Goal: Task Accomplishment & Management: Manage account settings

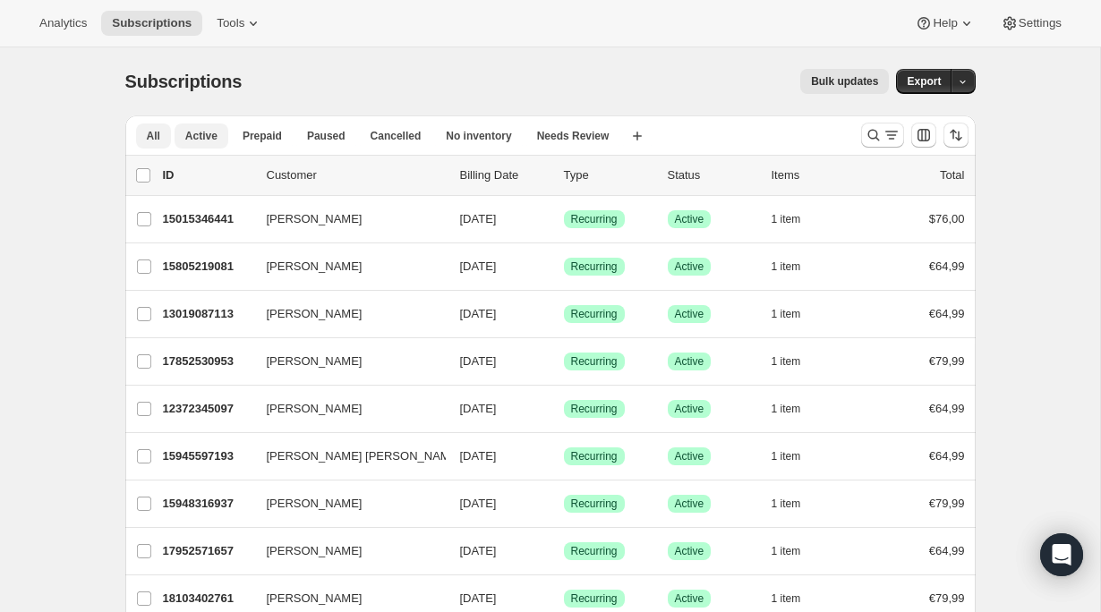
click at [210, 141] on span "Active" at bounding box center [201, 136] width 32 height 14
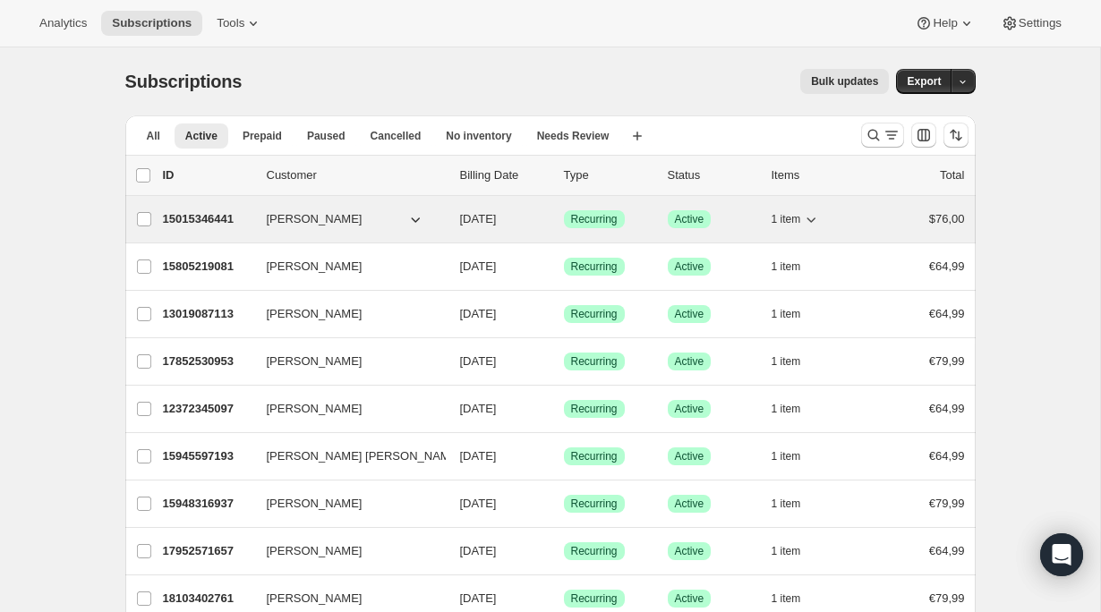
click at [231, 218] on p "15015346441" at bounding box center [208, 219] width 90 height 18
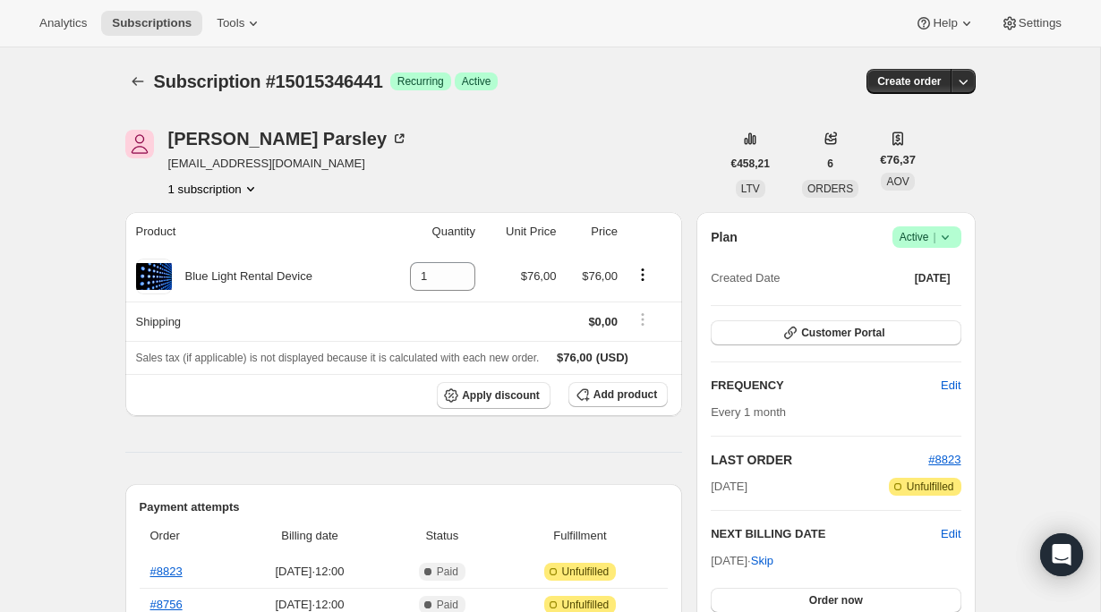
click at [949, 237] on icon at bounding box center [945, 237] width 18 height 18
click at [939, 276] on span "Pause subscription" at bounding box center [918, 272] width 98 height 13
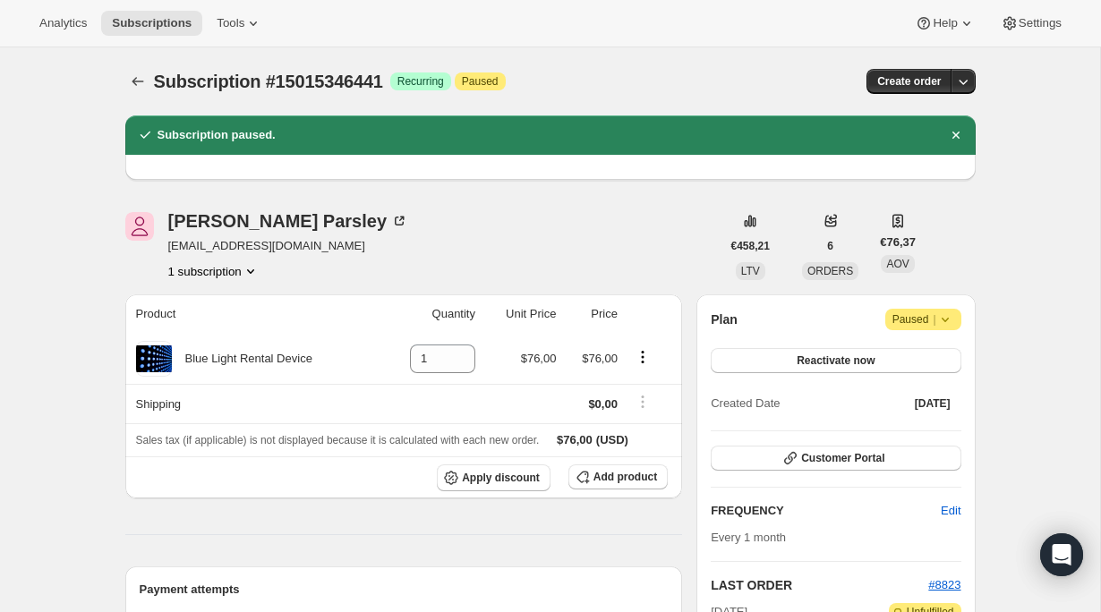
click at [947, 325] on icon at bounding box center [945, 320] width 18 height 18
click at [902, 324] on span "Paused |" at bounding box center [923, 320] width 62 height 18
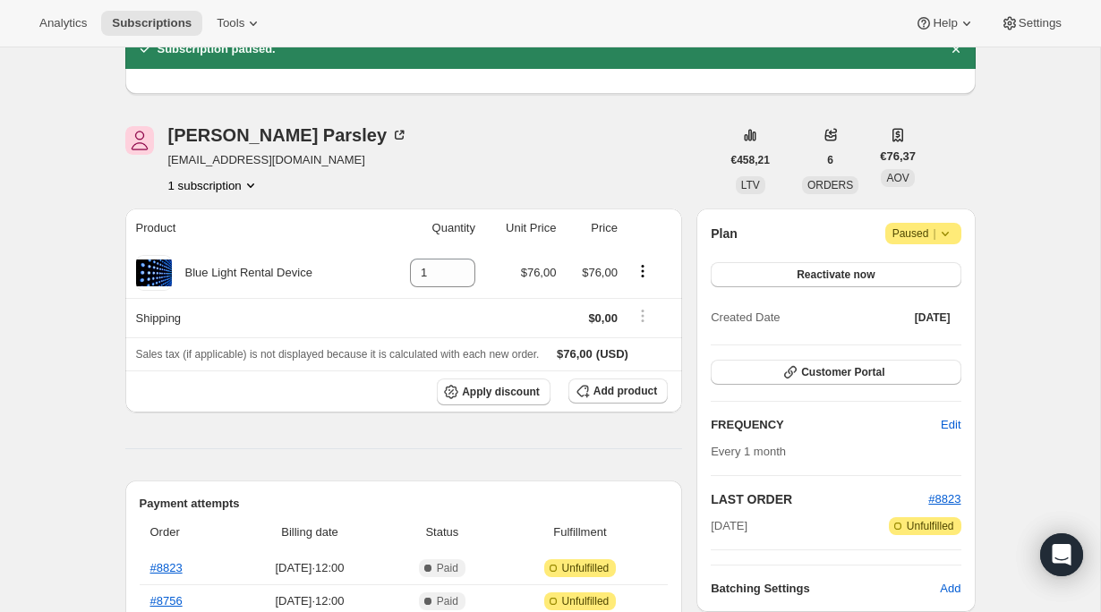
scroll to position [90, 0]
